Goal: Use online tool/utility

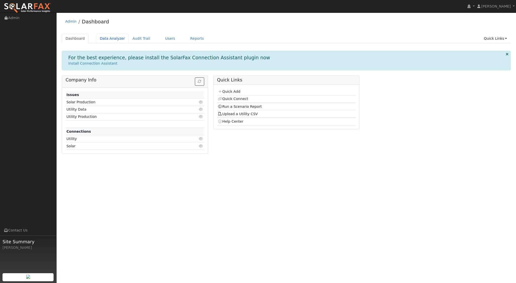
click at [108, 34] on div "Admin Dashboard Dashboard Data Analyzer Audit Trail Users Reports Quick Links Q…" at bounding box center [286, 86] width 455 height 143
click at [113, 38] on link "Data Analyzer" at bounding box center [112, 38] width 33 height 9
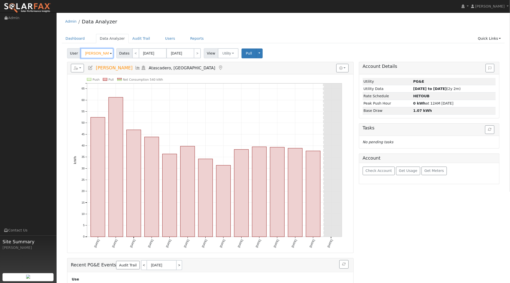
click at [108, 54] on input "john watson" at bounding box center [97, 53] width 33 height 10
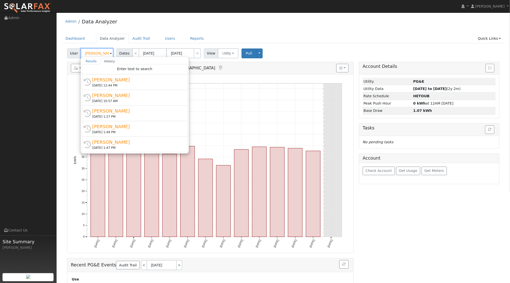
click at [108, 54] on input "john watson" at bounding box center [97, 53] width 33 height 10
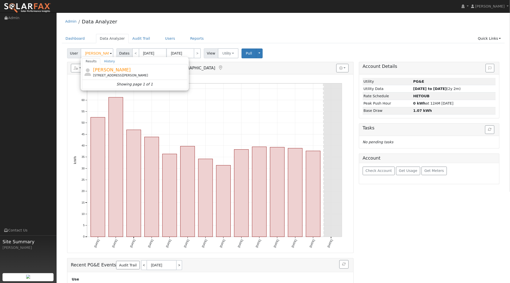
click at [110, 71] on span "Robert Consani" at bounding box center [112, 69] width 38 height 5
type input "Robert Consani"
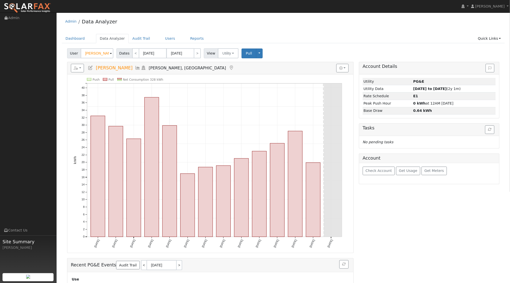
click at [141, 67] on icon at bounding box center [144, 68] width 6 height 5
